Goal: Information Seeking & Learning: Learn about a topic

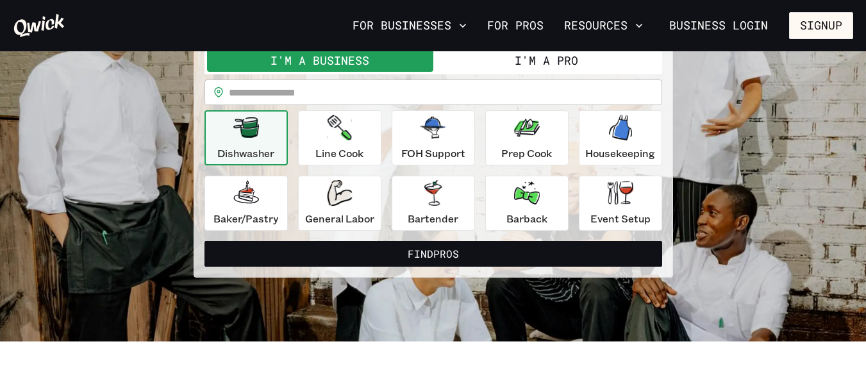
scroll to position [112, 0]
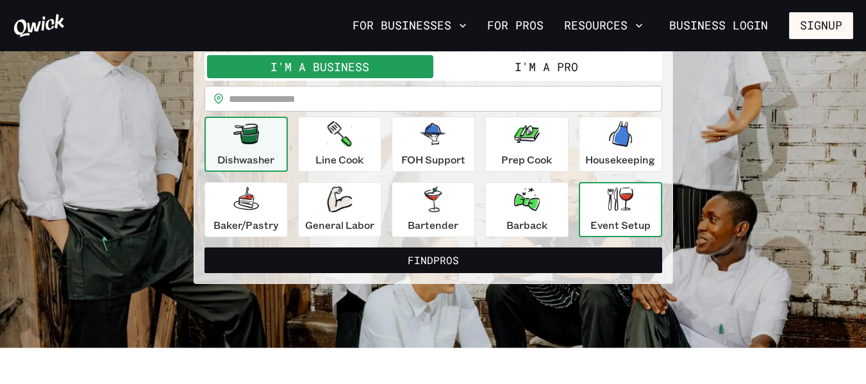
click at [612, 211] on icon "button" at bounding box center [621, 199] width 26 height 24
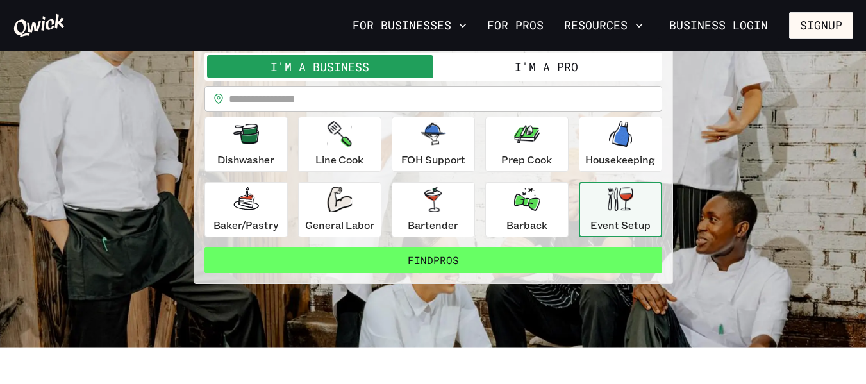
click at [482, 263] on button "Find Pros" at bounding box center [434, 260] width 458 height 26
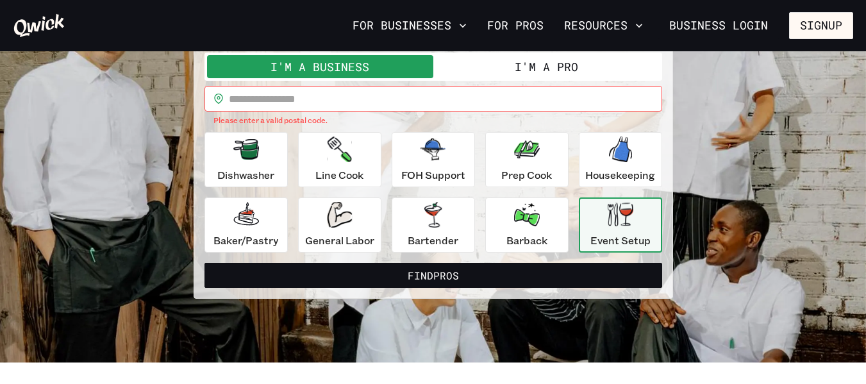
click at [305, 97] on input "text" at bounding box center [445, 99] width 433 height 26
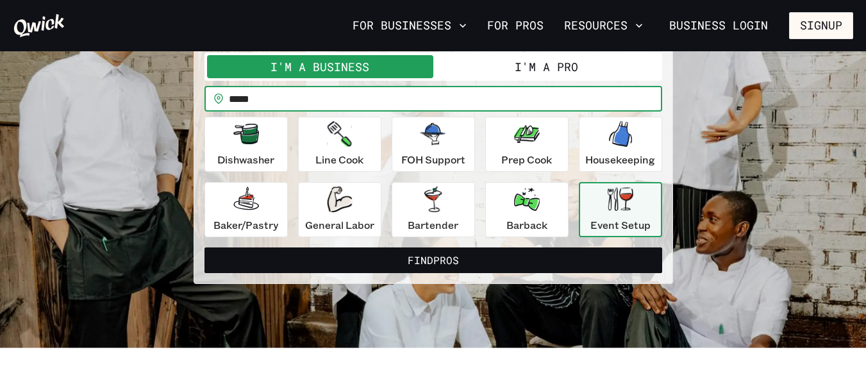
type input "*****"
click at [205, 247] on button "Find Pros" at bounding box center [434, 260] width 458 height 26
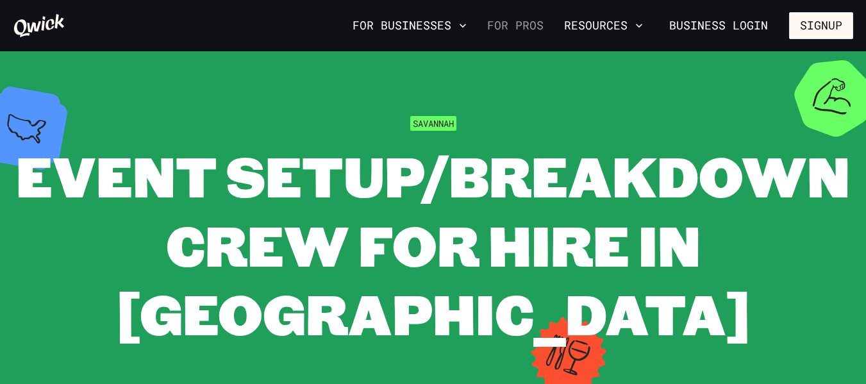
click at [512, 22] on link "For Pros" at bounding box center [515, 26] width 67 height 22
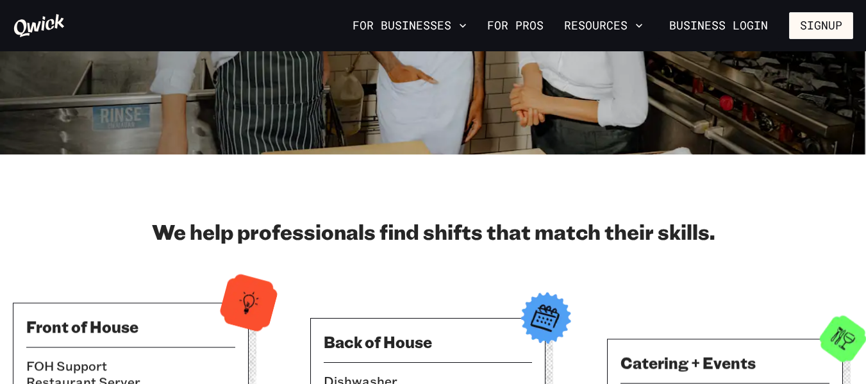
scroll to position [423, 0]
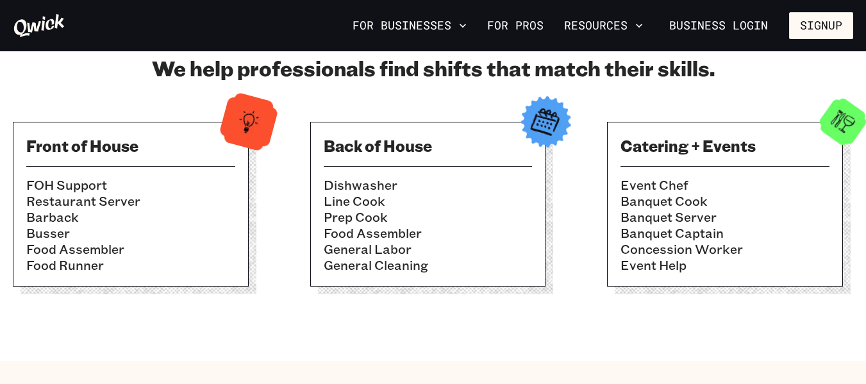
click at [163, 208] on li "Restaurant Server" at bounding box center [130, 201] width 209 height 16
